Goal: Understand process/instructions: Learn how to perform a task or action

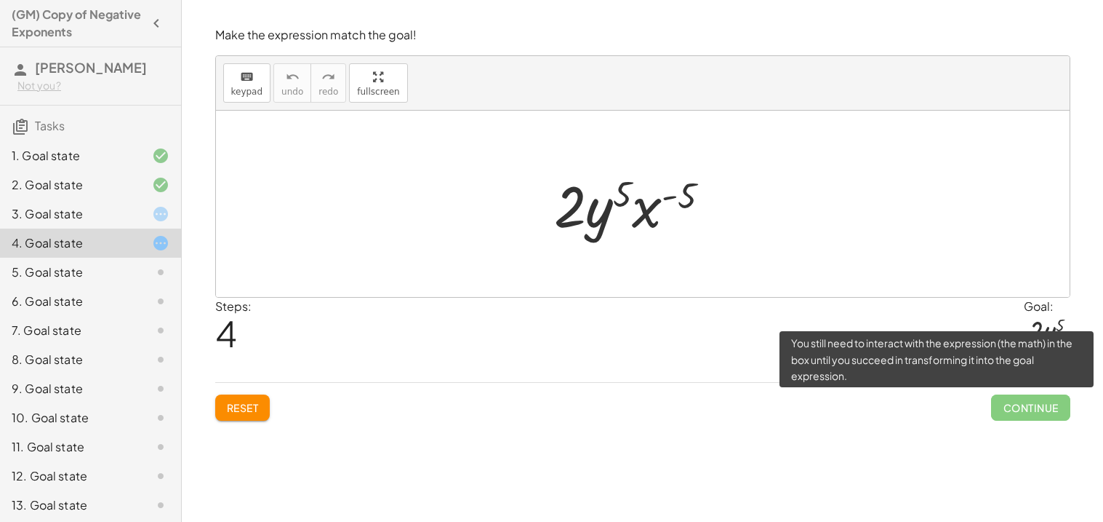
click at [1012, 407] on span "Continue" at bounding box center [1030, 407] width 79 height 26
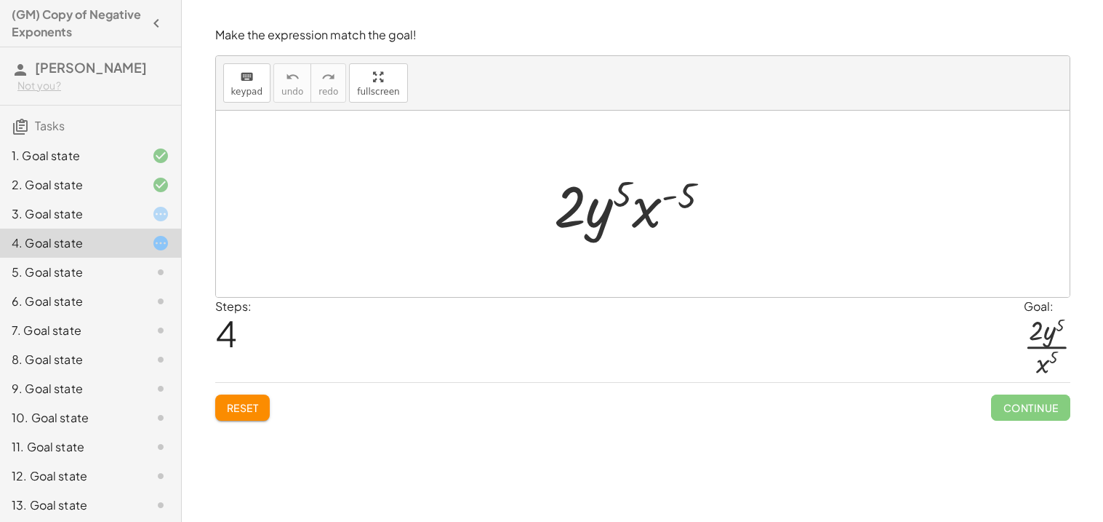
click at [146, 210] on div at bounding box center [149, 213] width 41 height 17
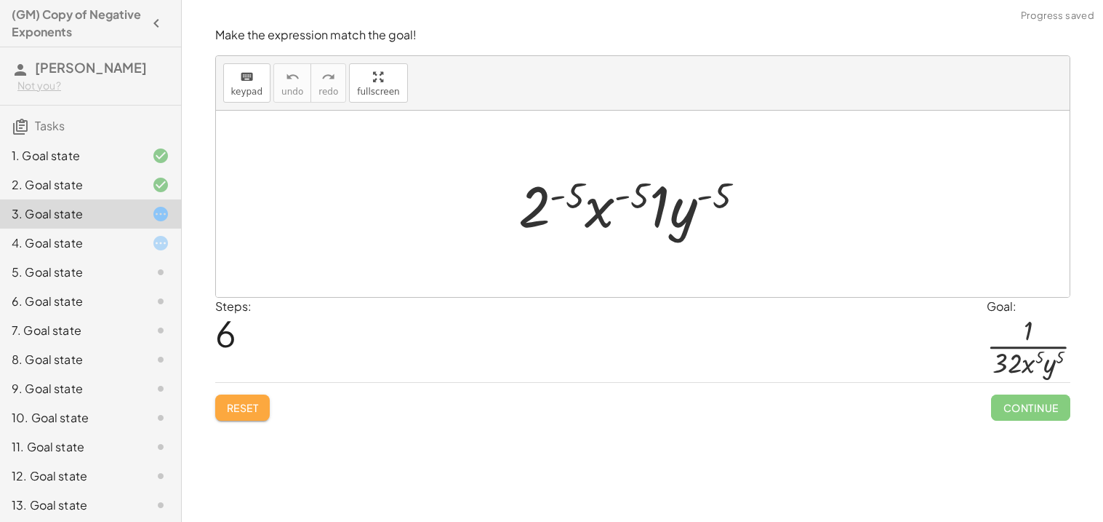
click at [263, 403] on button "Reset" at bounding box center [242, 407] width 55 height 26
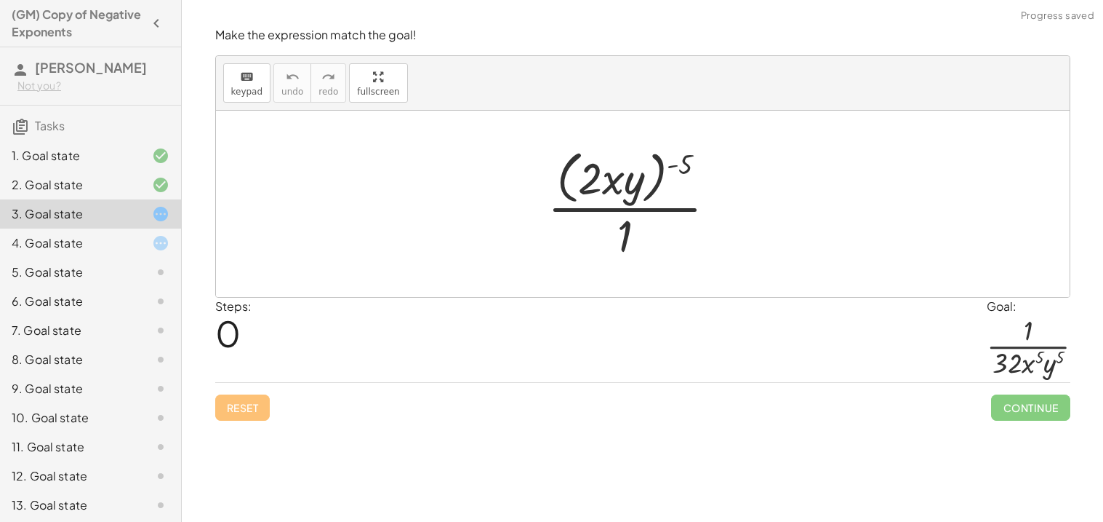
click at [127, 240] on div "4. Goal state" at bounding box center [70, 242] width 117 height 17
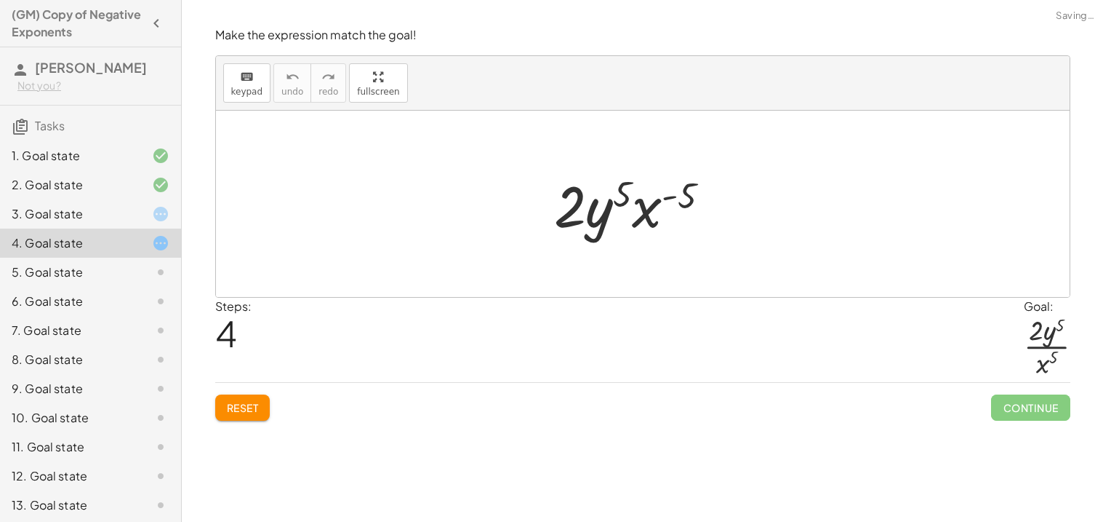
click at [233, 420] on div "Reset Continue" at bounding box center [642, 401] width 855 height 39
click at [271, 398] on button "Reset" at bounding box center [242, 407] width 55 height 26
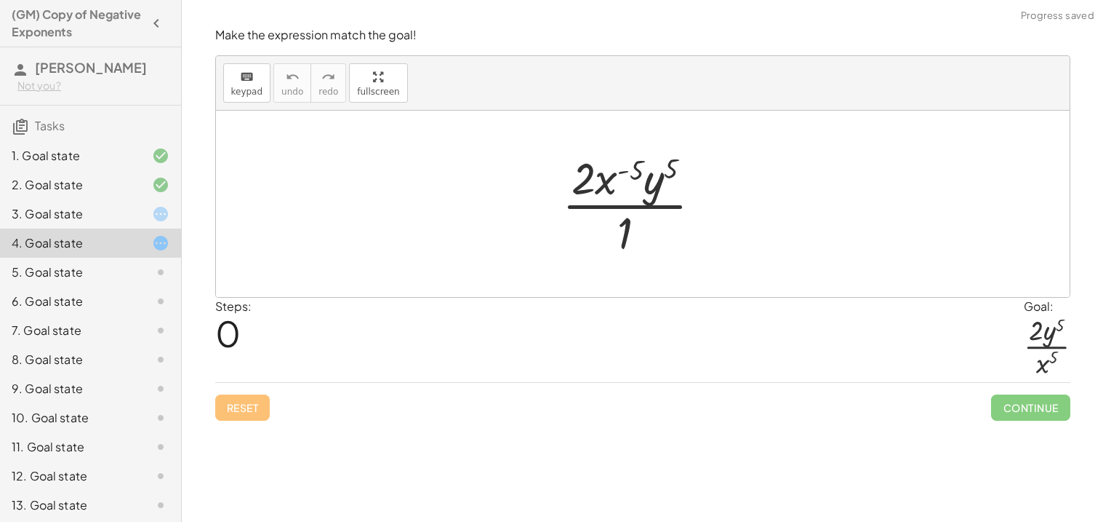
click at [67, 272] on div "5. Goal state" at bounding box center [70, 271] width 117 height 17
